Goal: Task Accomplishment & Management: Use online tool/utility

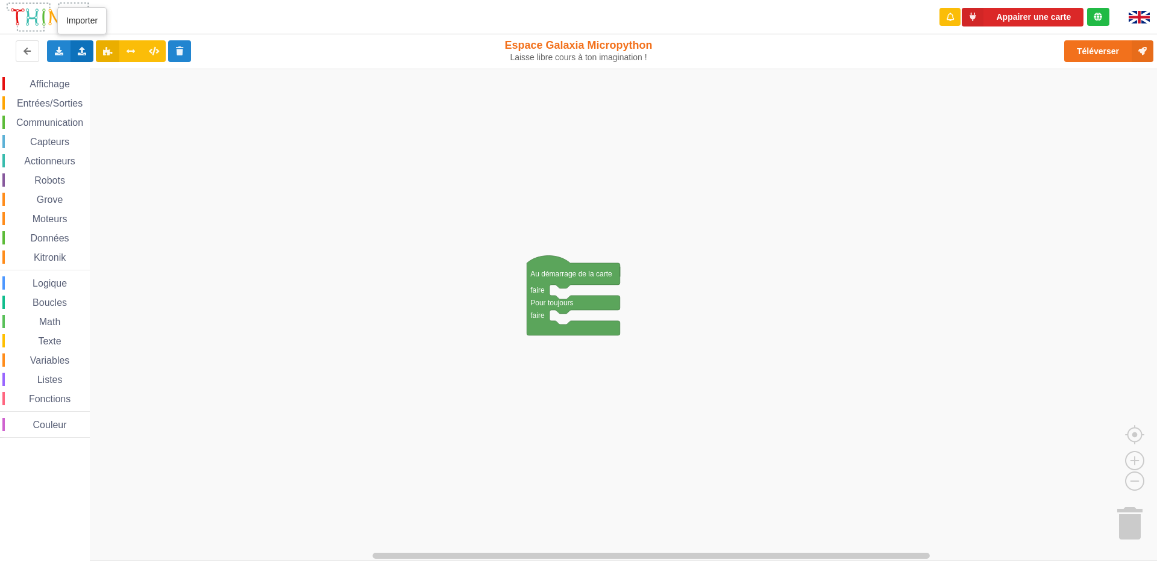
click at [83, 43] on div "Importer un assemblage de blocs Importer du code Python" at bounding box center [83, 51] width 24 height 22
click at [124, 90] on div "Importer du code Python" at bounding box center [158, 95] width 161 height 22
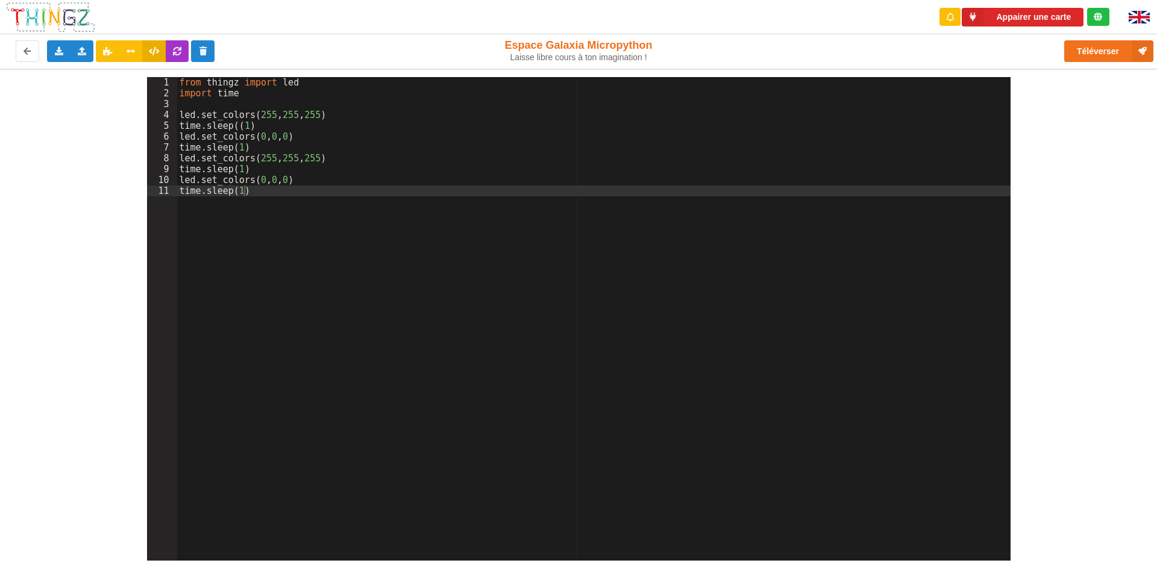
click at [1055, 190] on div "1 2 3 4 5 6 7 8 9 10 11 from thingz import led import time led . set_colors ( 2…" at bounding box center [579, 315] width 1174 height 492
click at [0, 246] on div "1 2 3 4 5 6 7 8 9 10 11 from thingz import led import time led . set_colors ( 2…" at bounding box center [579, 315] width 1174 height 492
click at [74, 339] on div "1 2 3 4 5 6 7 8 9 10 11 from thingz import led import time led . set_colors ( 2…" at bounding box center [579, 315] width 1174 height 492
click at [77, 339] on div "1 2 3 4 5 6 7 8 9 10 11 from thingz import led import time led . set_colors ( 2…" at bounding box center [579, 315] width 1174 height 492
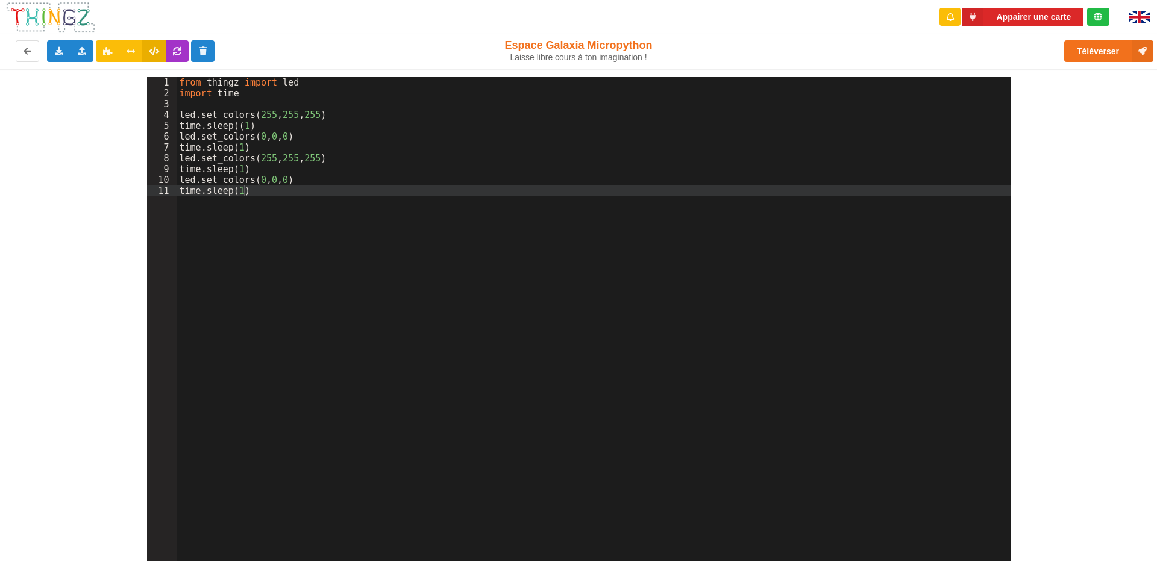
click at [83, 338] on div "1 2 3 4 5 6 7 8 9 10 11 from thingz import led import time led . set_colors ( 2…" at bounding box center [579, 315] width 1174 height 492
click at [88, 340] on div "1 2 3 4 5 6 7 8 9 10 11 from thingz import led import time led . set_colors ( 2…" at bounding box center [579, 315] width 1174 height 492
click at [92, 340] on div "1 2 3 4 5 6 7 8 9 10 11 from thingz import led import time led . set_colors ( 2…" at bounding box center [579, 315] width 1174 height 492
click at [752, 168] on div "from thingz import led import time led . set_colors ( 255 , 255 , 255 ) time . …" at bounding box center [593, 330] width 833 height 506
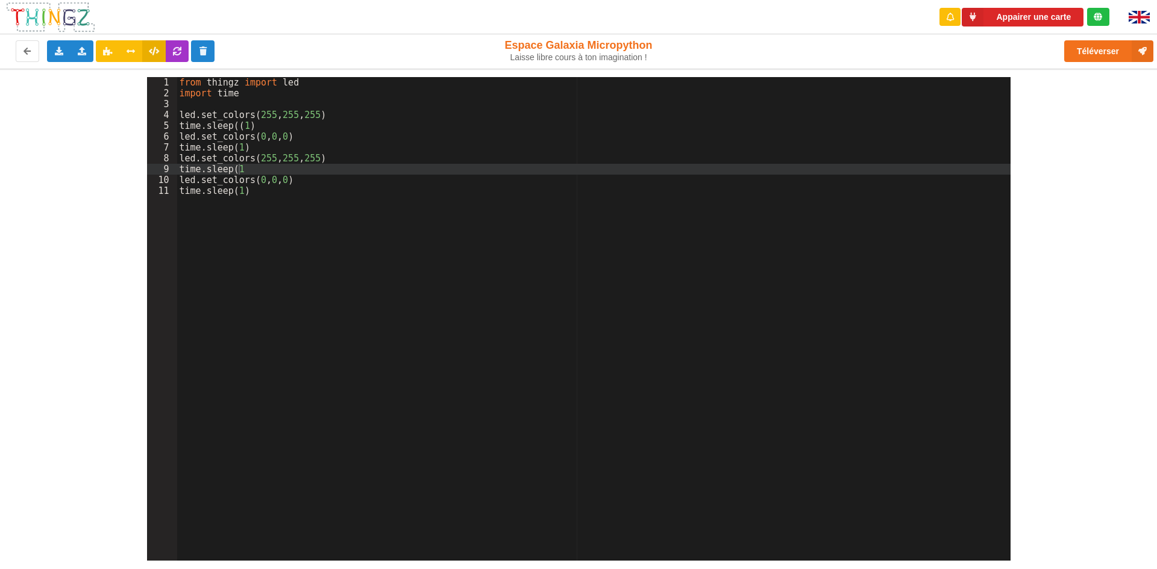
click at [1078, 235] on div "1 2 3 4 5 6 7 8 9 10 11 from thingz import led import time led . set_colors ( 2…" at bounding box center [579, 315] width 1174 height 492
click at [1079, 237] on div "1 2 3 4 5 6 7 8 9 10 11 from thingz import led import time led . set_colors ( 2…" at bounding box center [579, 315] width 1174 height 492
click at [1081, 244] on div "1 2 3 4 5 6 7 8 9 10 11 from thingz import led import time led . set_colors ( 2…" at bounding box center [579, 315] width 1174 height 492
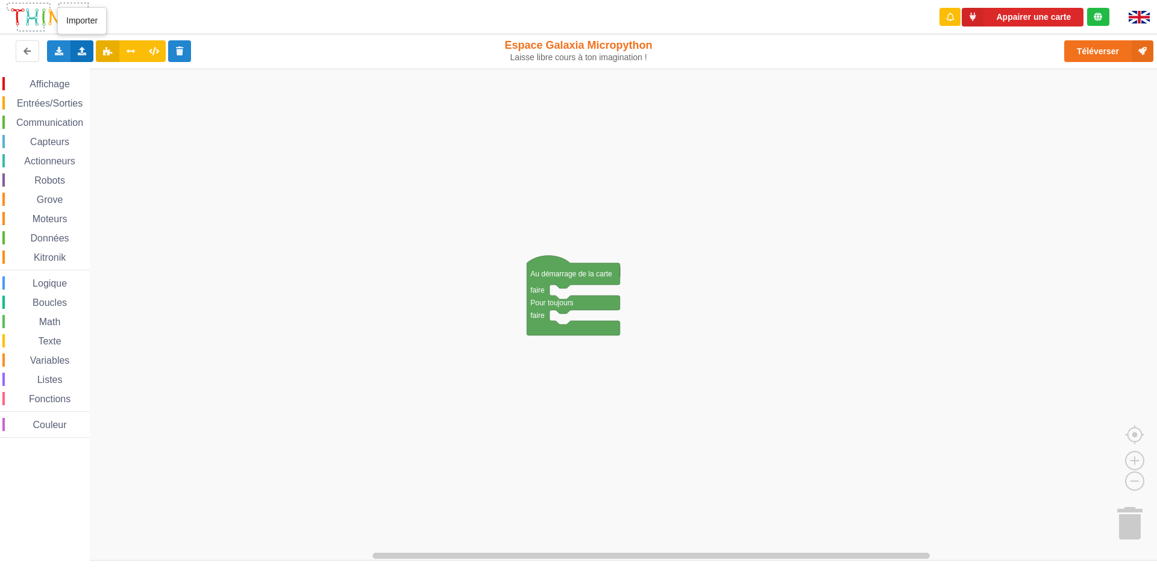
click at [79, 54] on icon at bounding box center [82, 50] width 10 height 7
click at [135, 77] on span "Importer un assemblage de blocs" at bounding box center [166, 74] width 125 height 10
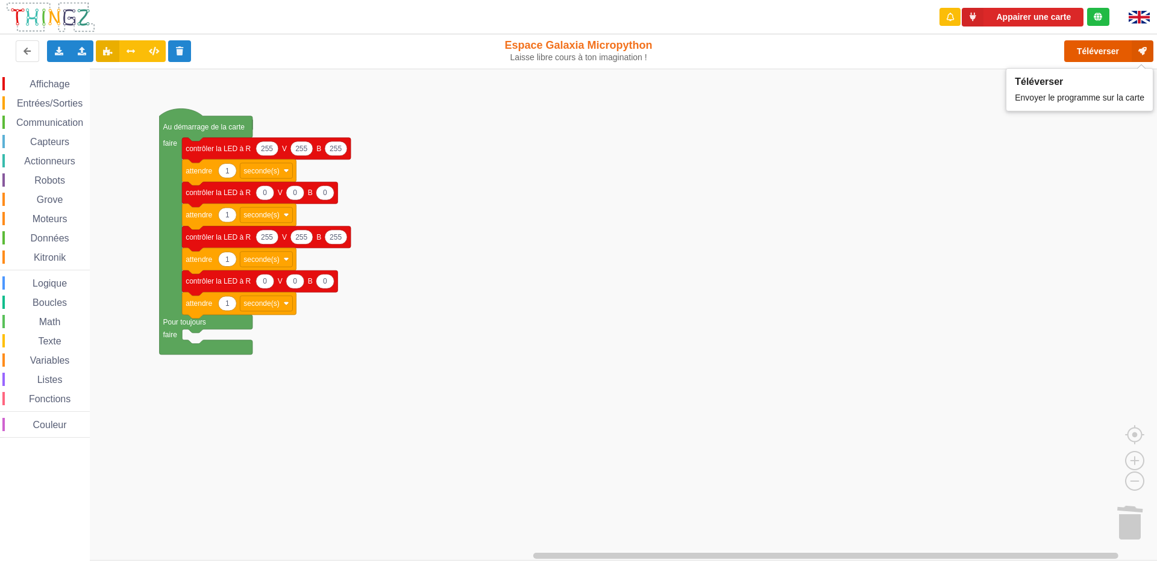
click at [1103, 53] on button "Téléverser" at bounding box center [1108, 51] width 89 height 22
click at [389, 382] on rect "Espace de travail de Blocky" at bounding box center [582, 315] width 1165 height 492
click at [384, 375] on rect "Espace de travail de Blocky" at bounding box center [582, 315] width 1165 height 492
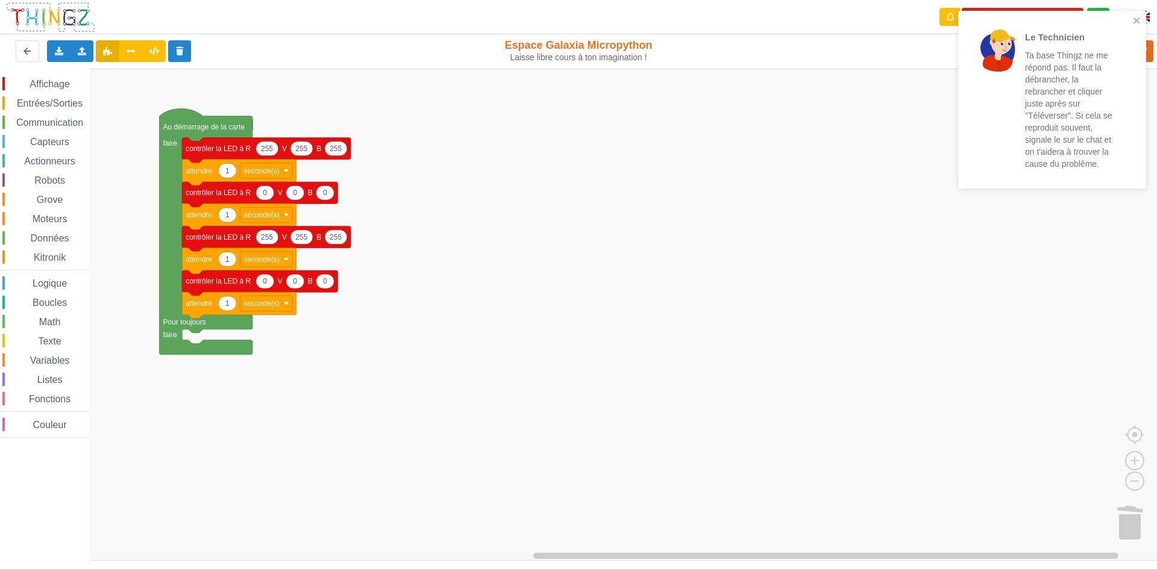
click at [363, 319] on rect "Espace de travail de Blocky" at bounding box center [582, 315] width 1165 height 492
click at [57, 52] on icon at bounding box center [59, 50] width 10 height 7
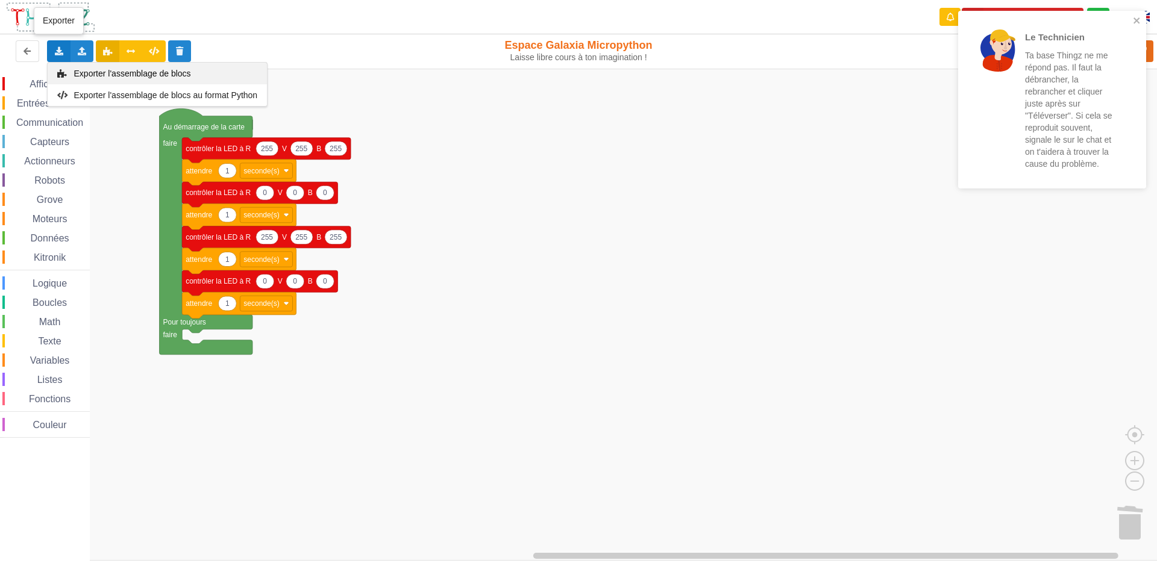
click at [97, 77] on span "Exporter l'assemblage de blocs" at bounding box center [132, 74] width 117 height 10
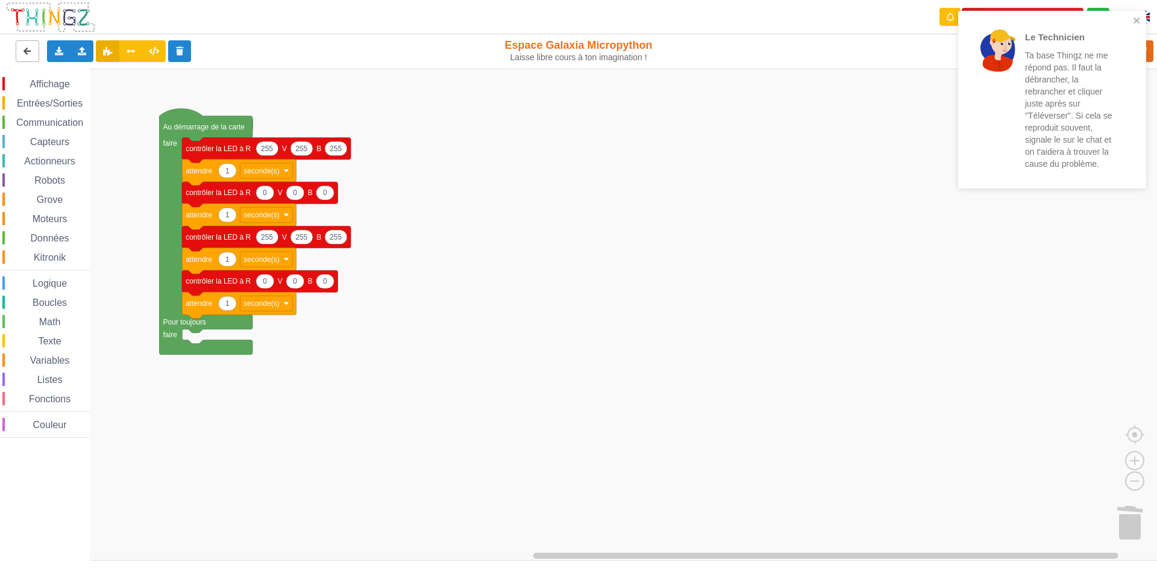
click at [27, 43] on button at bounding box center [28, 51] width 24 height 22
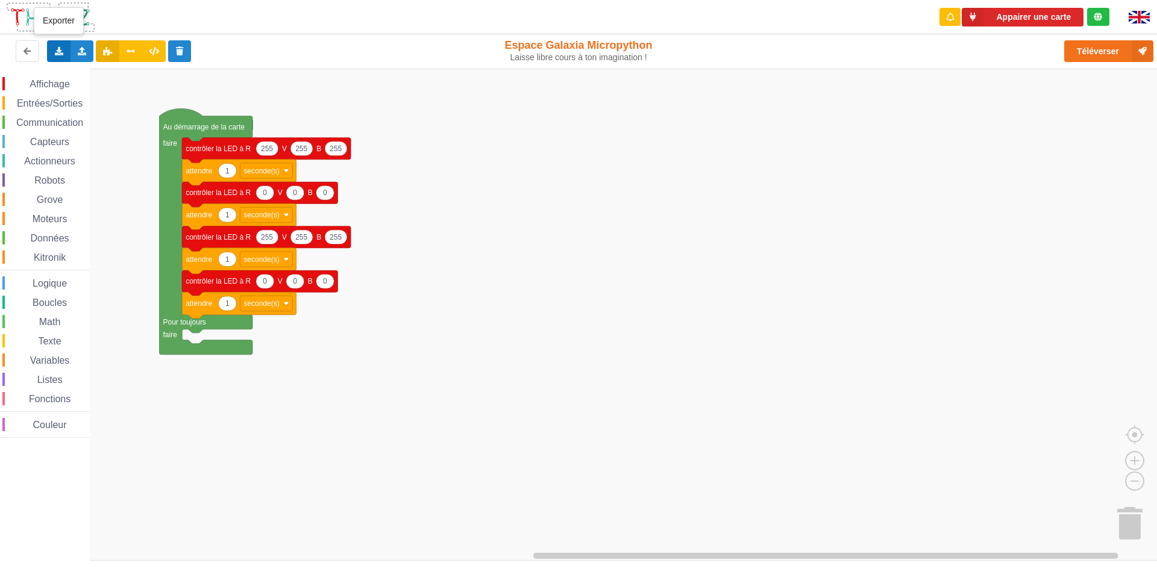
click at [57, 53] on icon at bounding box center [59, 50] width 10 height 7
click at [115, 71] on span "Exporter l'assemblage de blocs" at bounding box center [132, 74] width 117 height 10
click at [83, 52] on icon at bounding box center [82, 50] width 10 height 7
click at [124, 65] on div "Importer un assemblage de blocs" at bounding box center [158, 74] width 161 height 22
click at [81, 45] on div "Importer un assemblage de blocs Importer du code Python" at bounding box center [83, 51] width 24 height 22
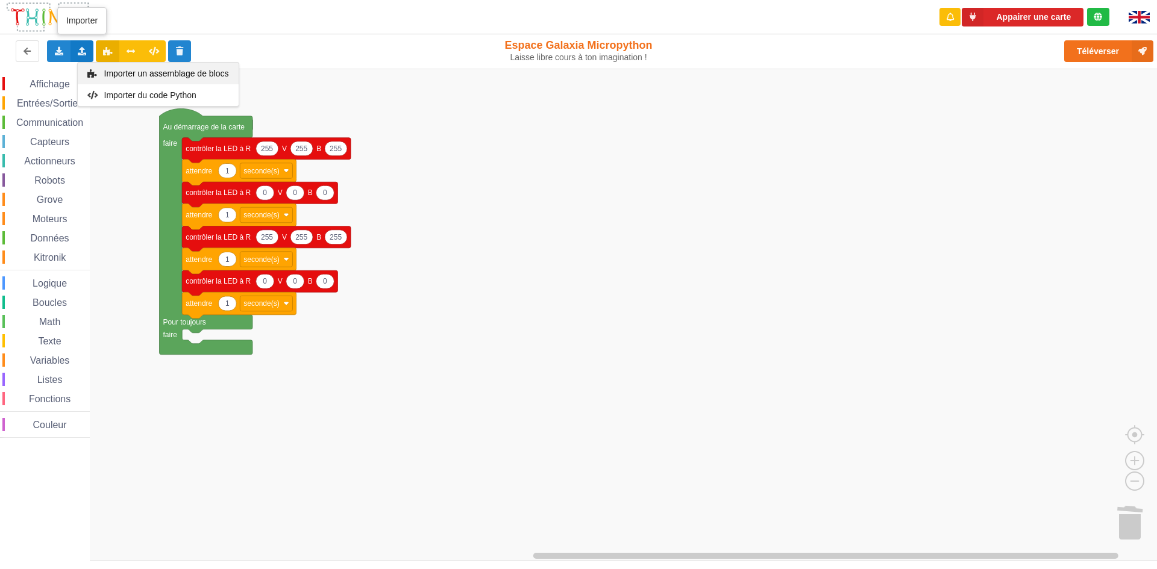
click at [149, 72] on span "Importer un assemblage de blocs" at bounding box center [166, 74] width 125 height 10
click at [76, 43] on div "Importer un assemblage de blocs Importer du code Python" at bounding box center [83, 51] width 24 height 22
click at [121, 70] on span "Importer un assemblage de blocs" at bounding box center [166, 74] width 125 height 10
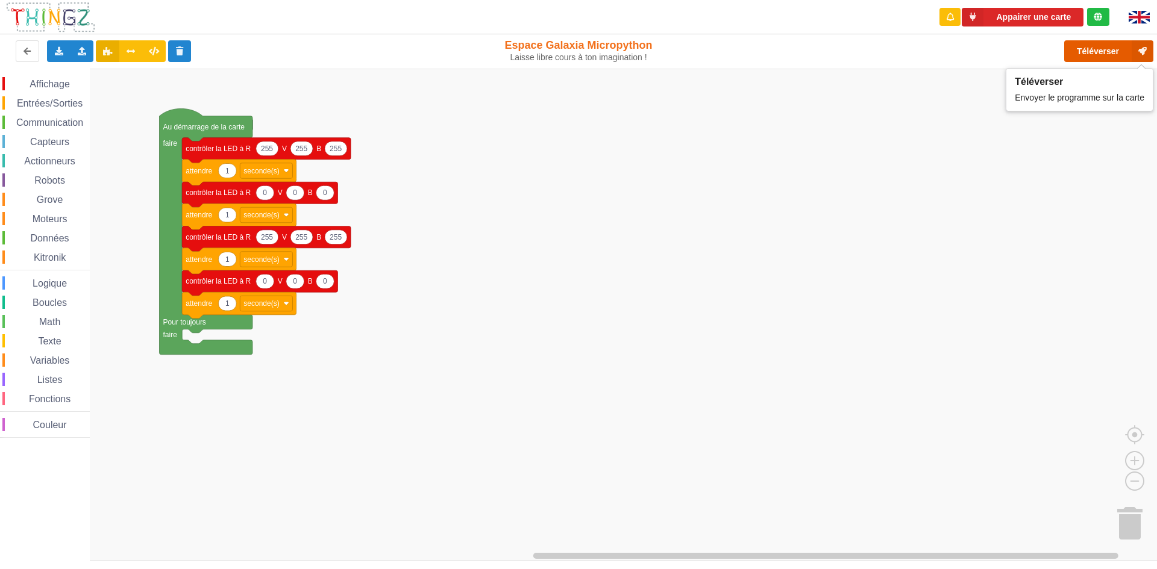
click at [1078, 51] on button "Téléverser" at bounding box center [1108, 51] width 89 height 22
